Goal: Use online tool/utility: Utilize a website feature to perform a specific function

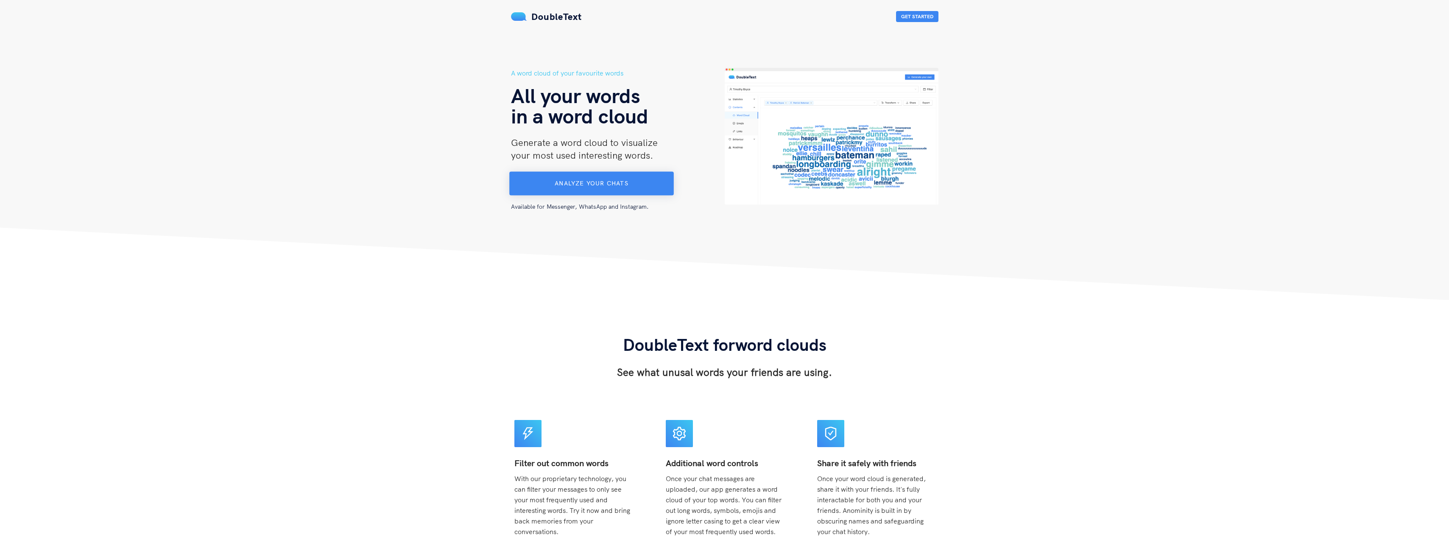
click at [618, 190] on button "Analyze your chats" at bounding box center [591, 184] width 165 height 24
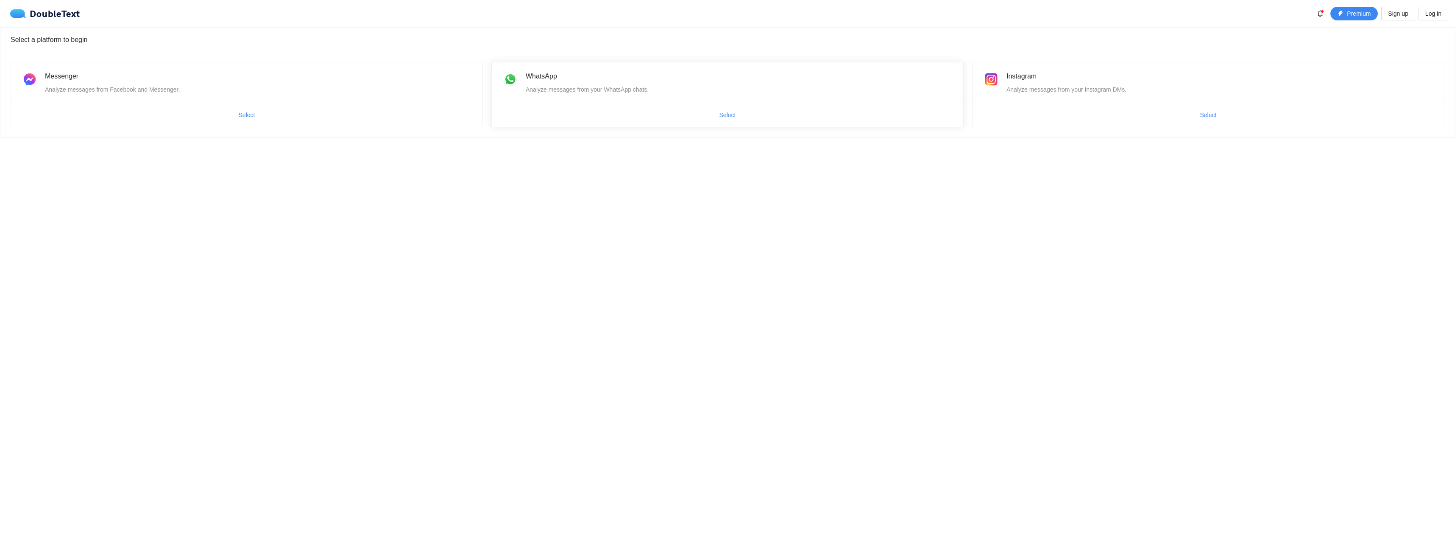
click at [639, 88] on div "Analyze messages from your WhatsApp chats." at bounding box center [739, 89] width 427 height 9
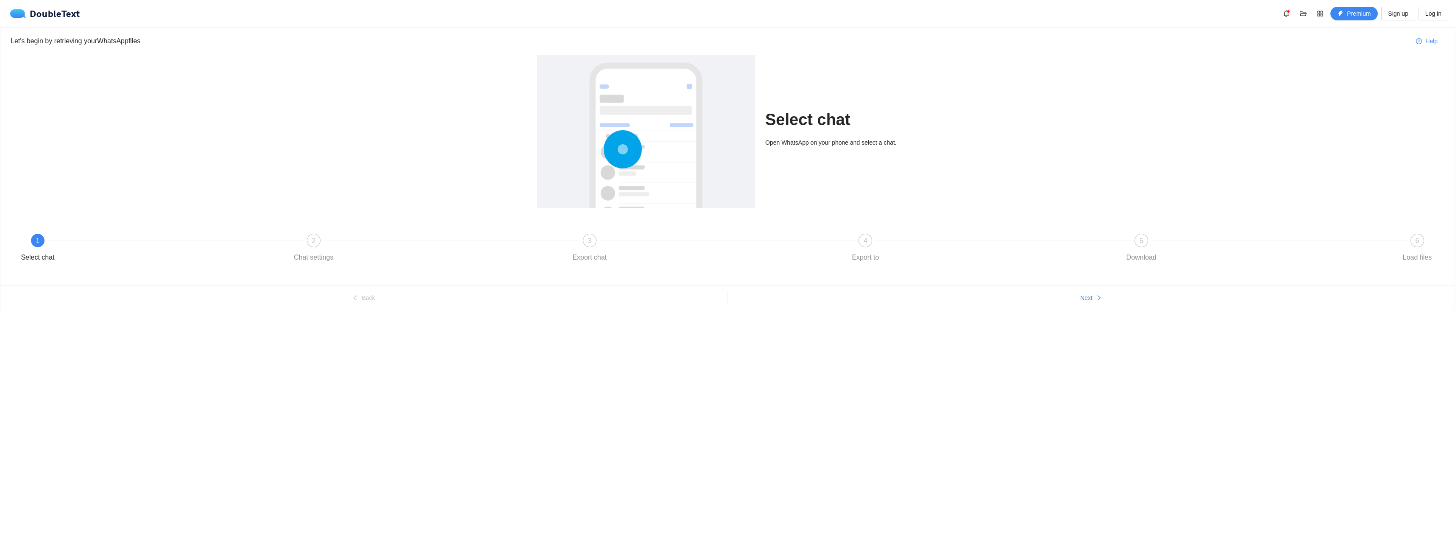
click at [723, 144] on div at bounding box center [645, 178] width 201 height 254
click at [828, 120] on h1 "Select chat" at bounding box center [841, 120] width 153 height 20
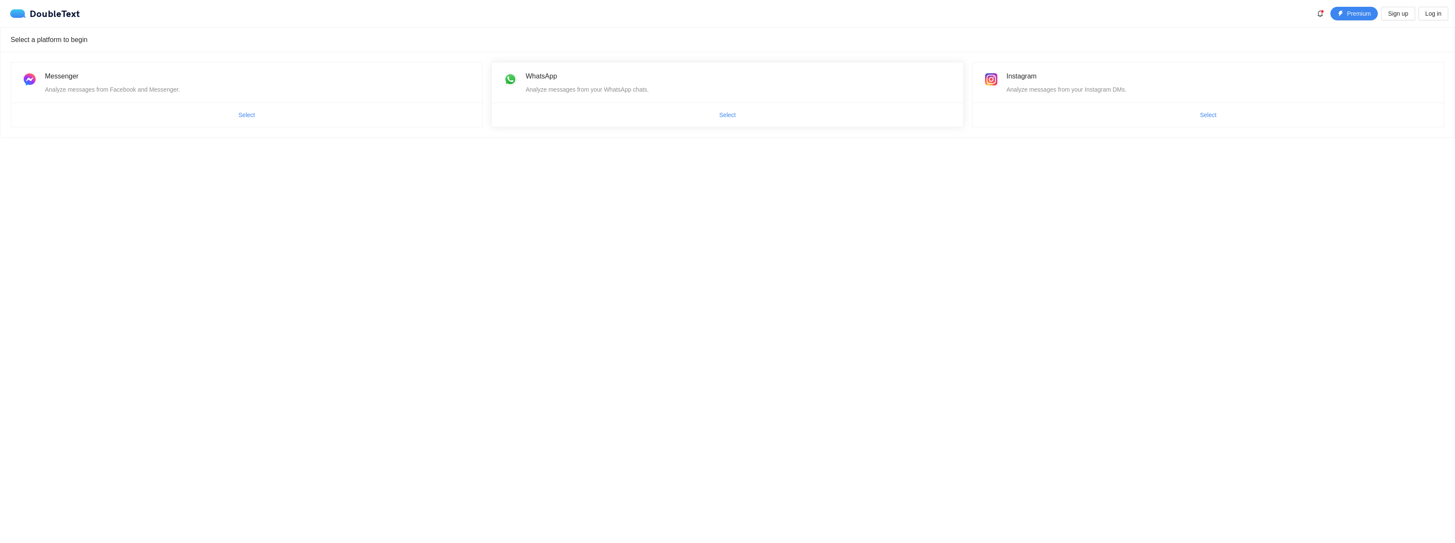
click at [752, 118] on span "Select" at bounding box center [727, 115] width 471 height 14
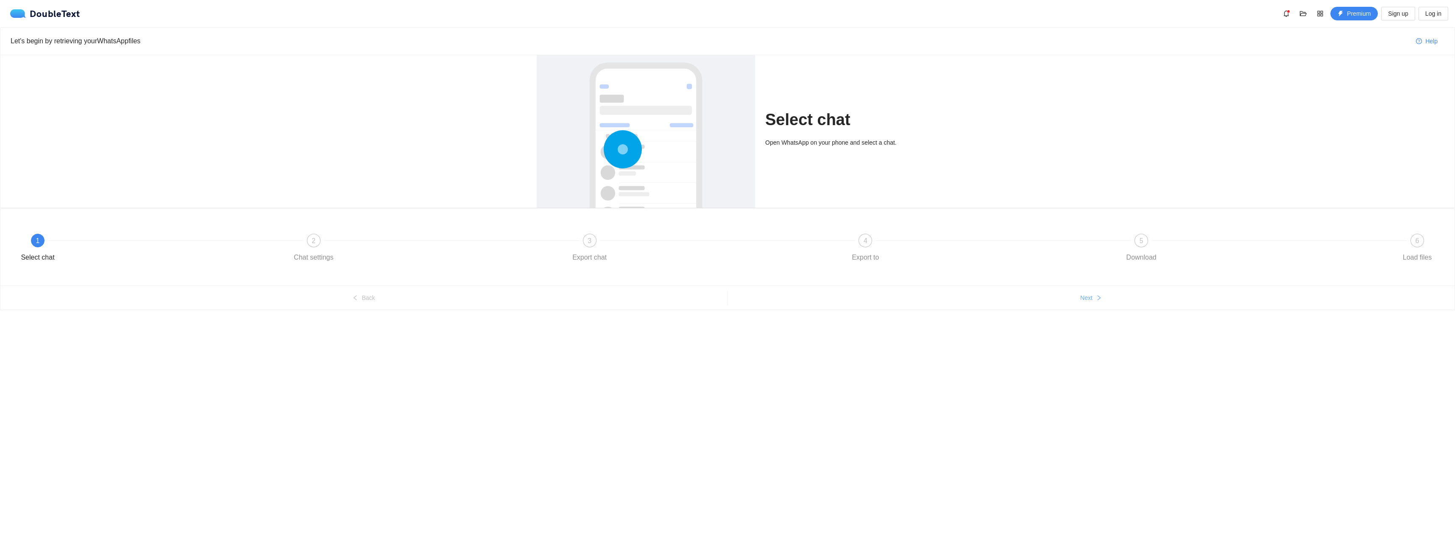
click at [1078, 298] on button "Next" at bounding box center [1091, 298] width 727 height 14
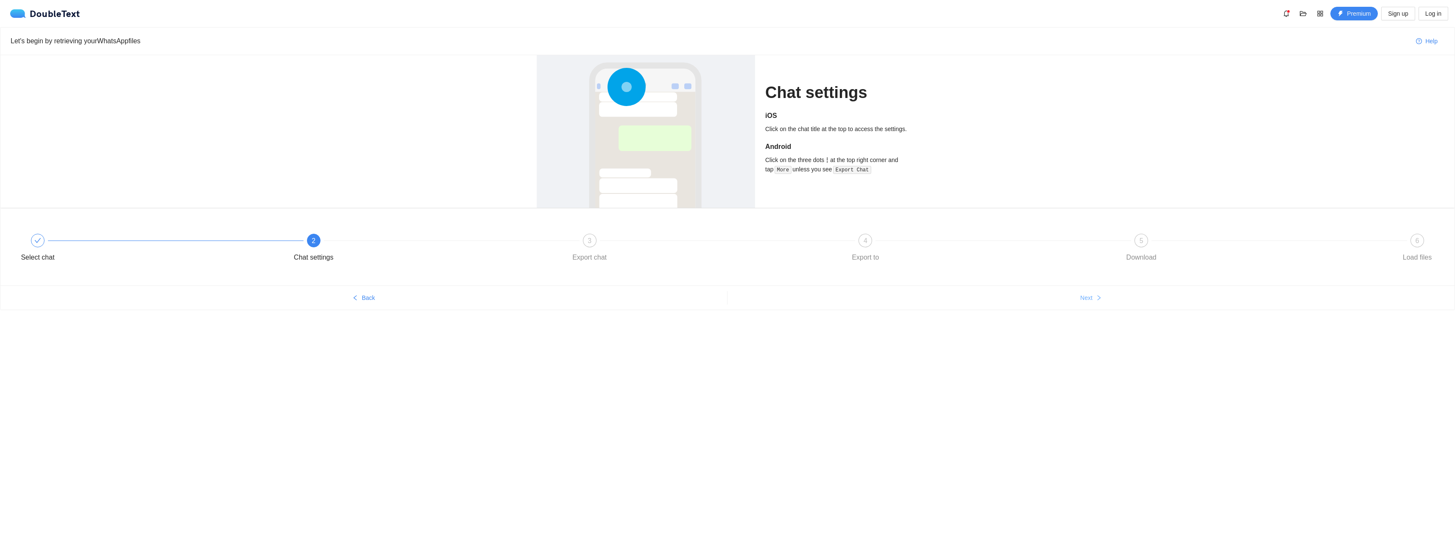
click at [1078, 298] on button "Next" at bounding box center [1091, 298] width 727 height 14
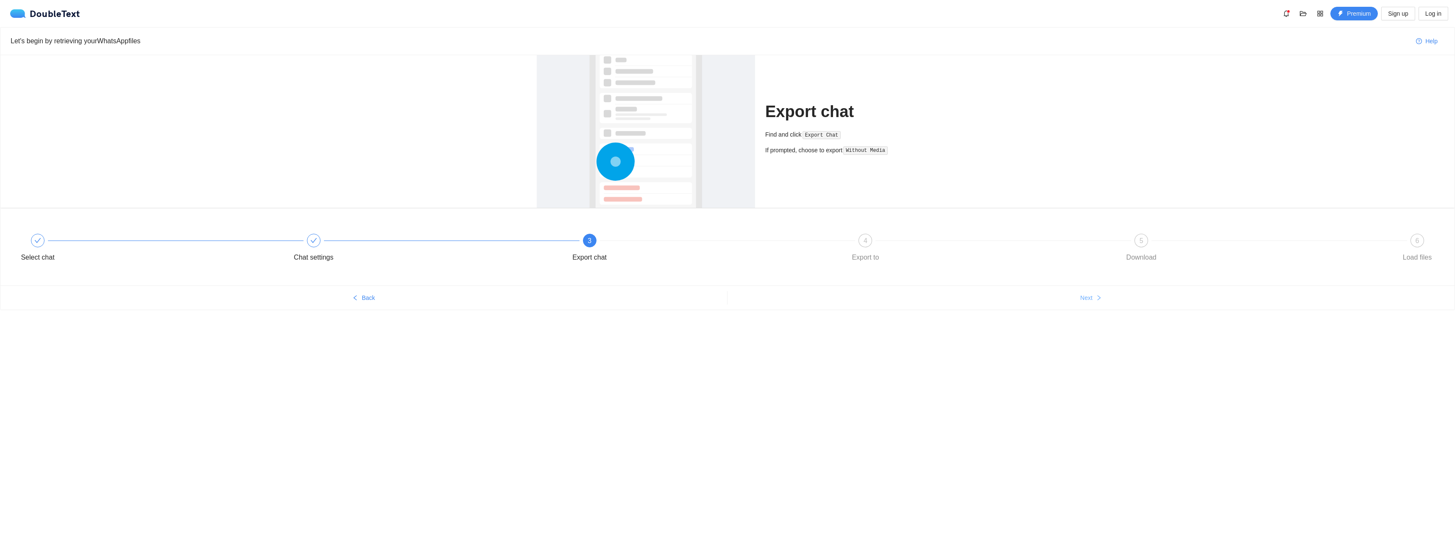
click at [1078, 298] on button "Next" at bounding box center [1091, 298] width 727 height 14
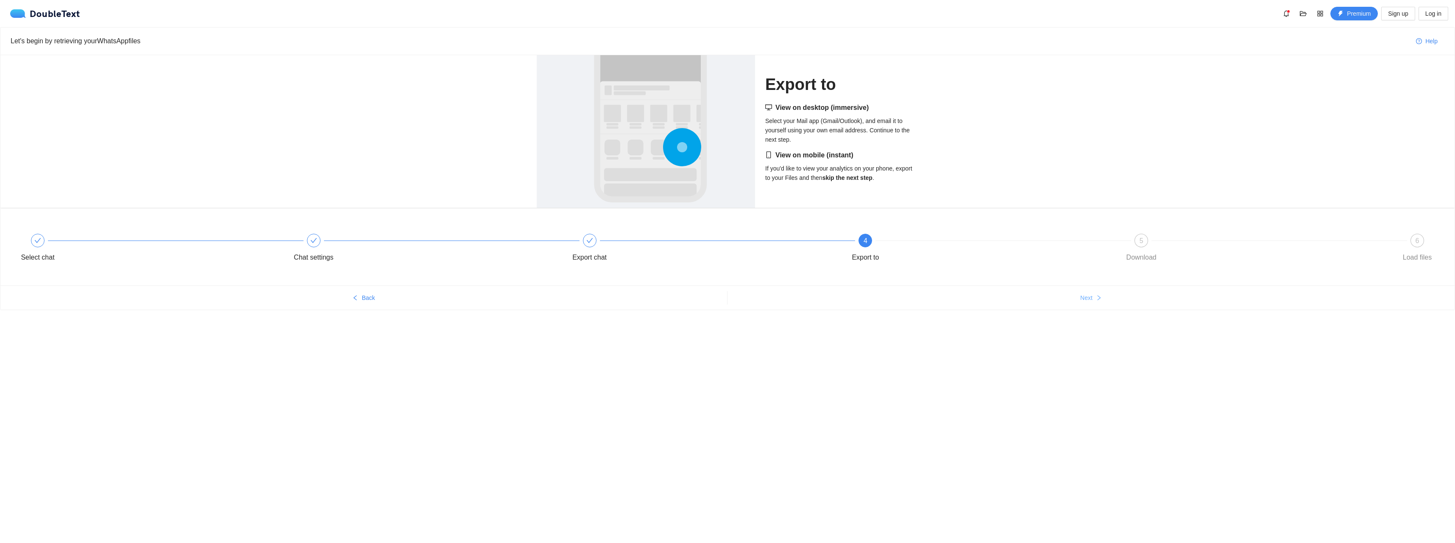
click at [1078, 298] on button "Next" at bounding box center [1091, 298] width 727 height 14
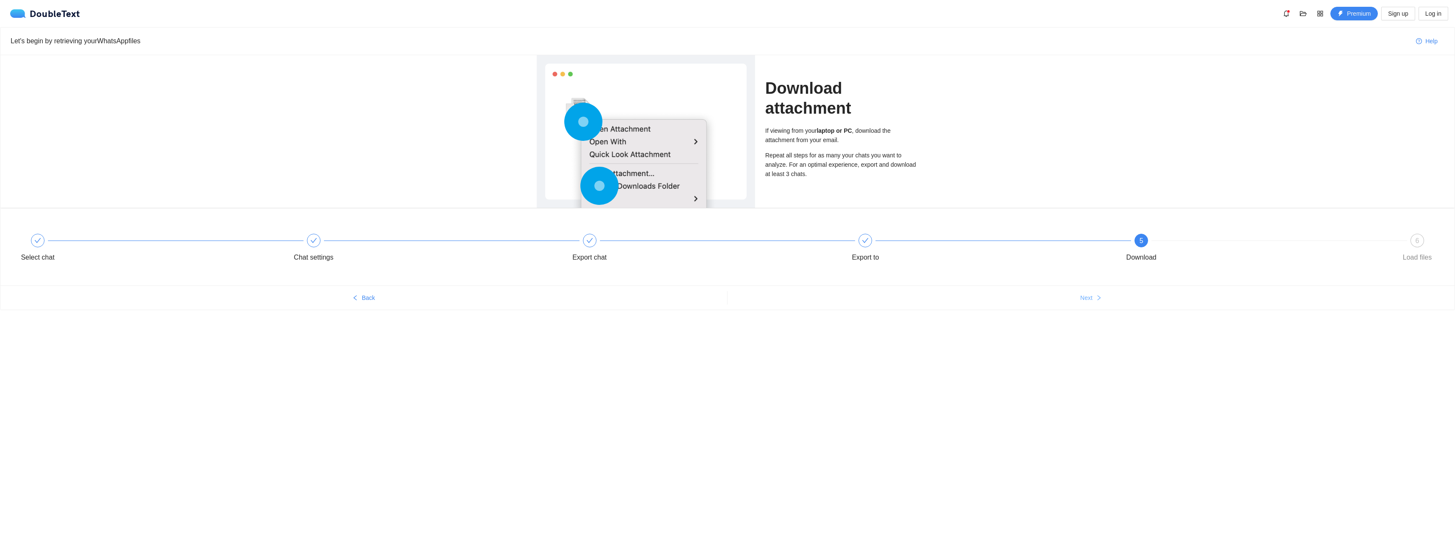
click at [1078, 298] on button "Next" at bounding box center [1091, 298] width 727 height 14
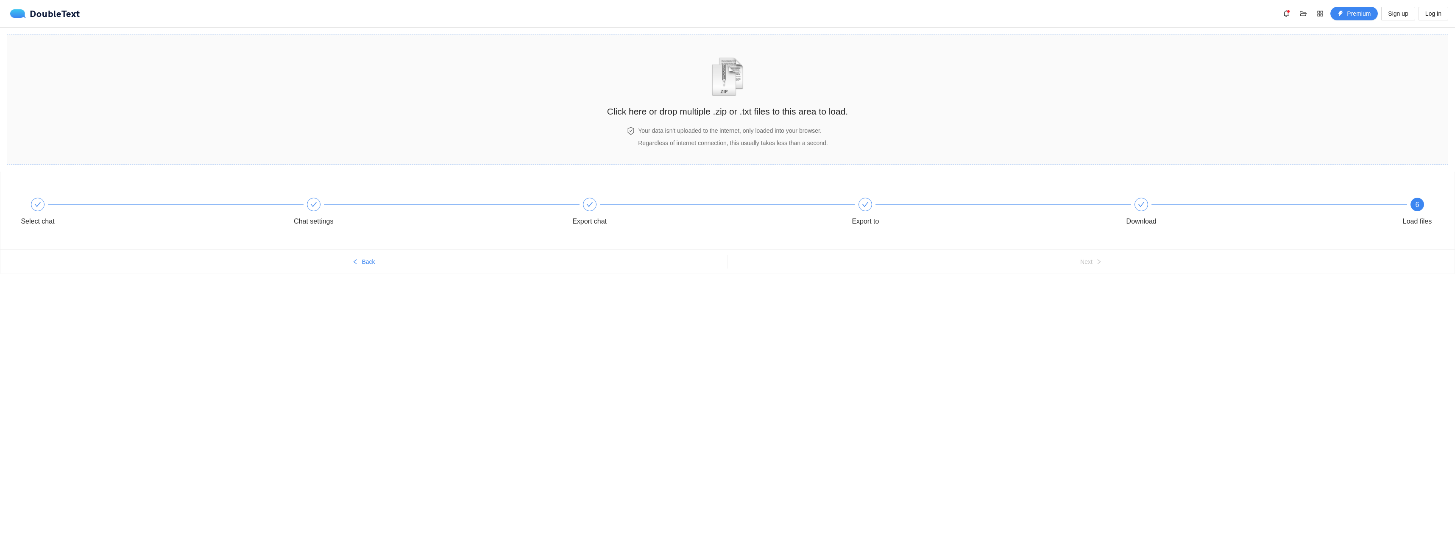
click at [709, 126] on h4 "Your data isn't uploaded to the internet, only loaded into your browser." at bounding box center [733, 130] width 190 height 9
